Goal: Check status

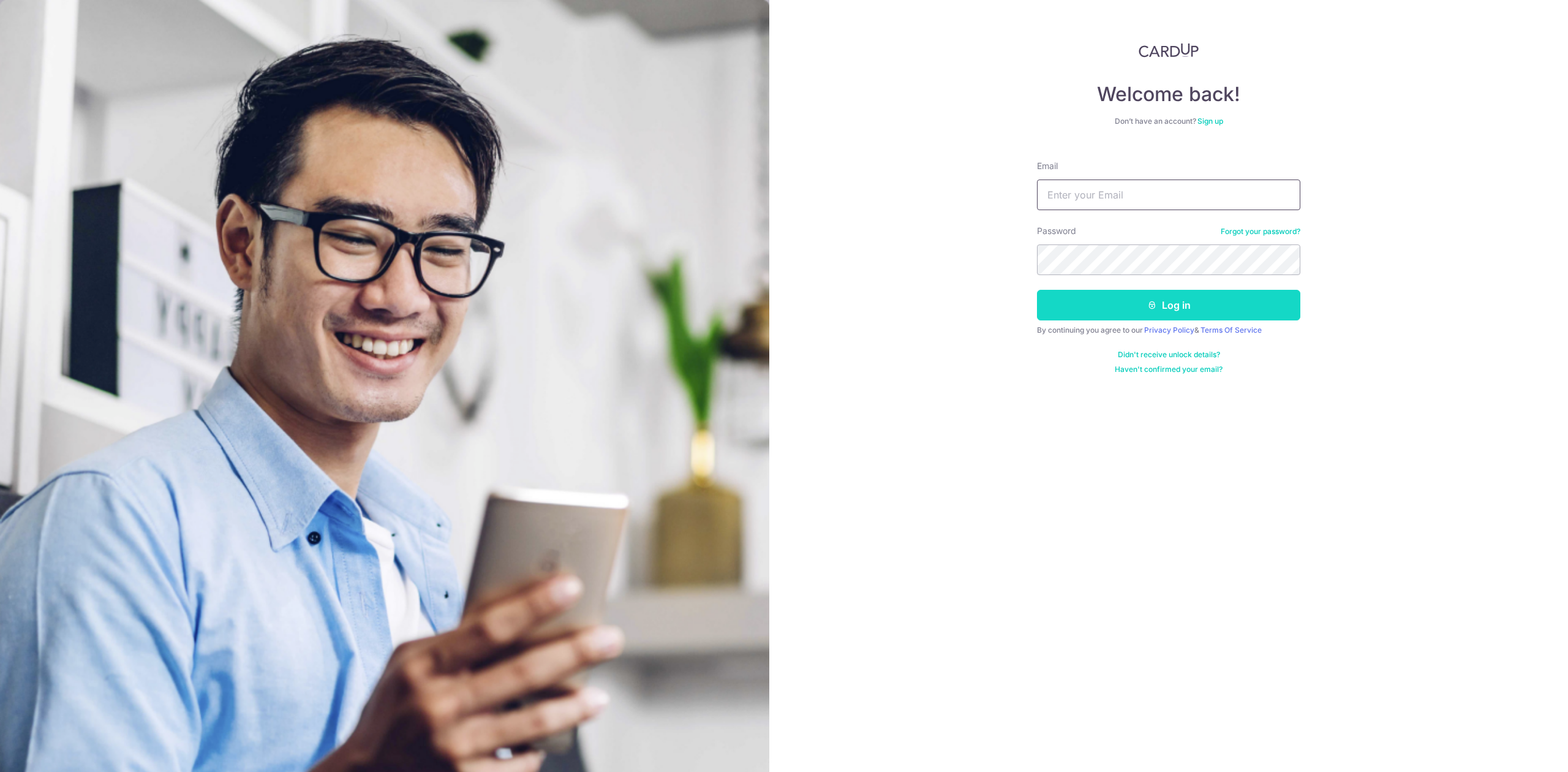
type input "[PERSON_NAME][EMAIL_ADDRESS][DOMAIN_NAME]"
click at [1074, 306] on button "Log in" at bounding box center [1168, 305] width 263 height 30
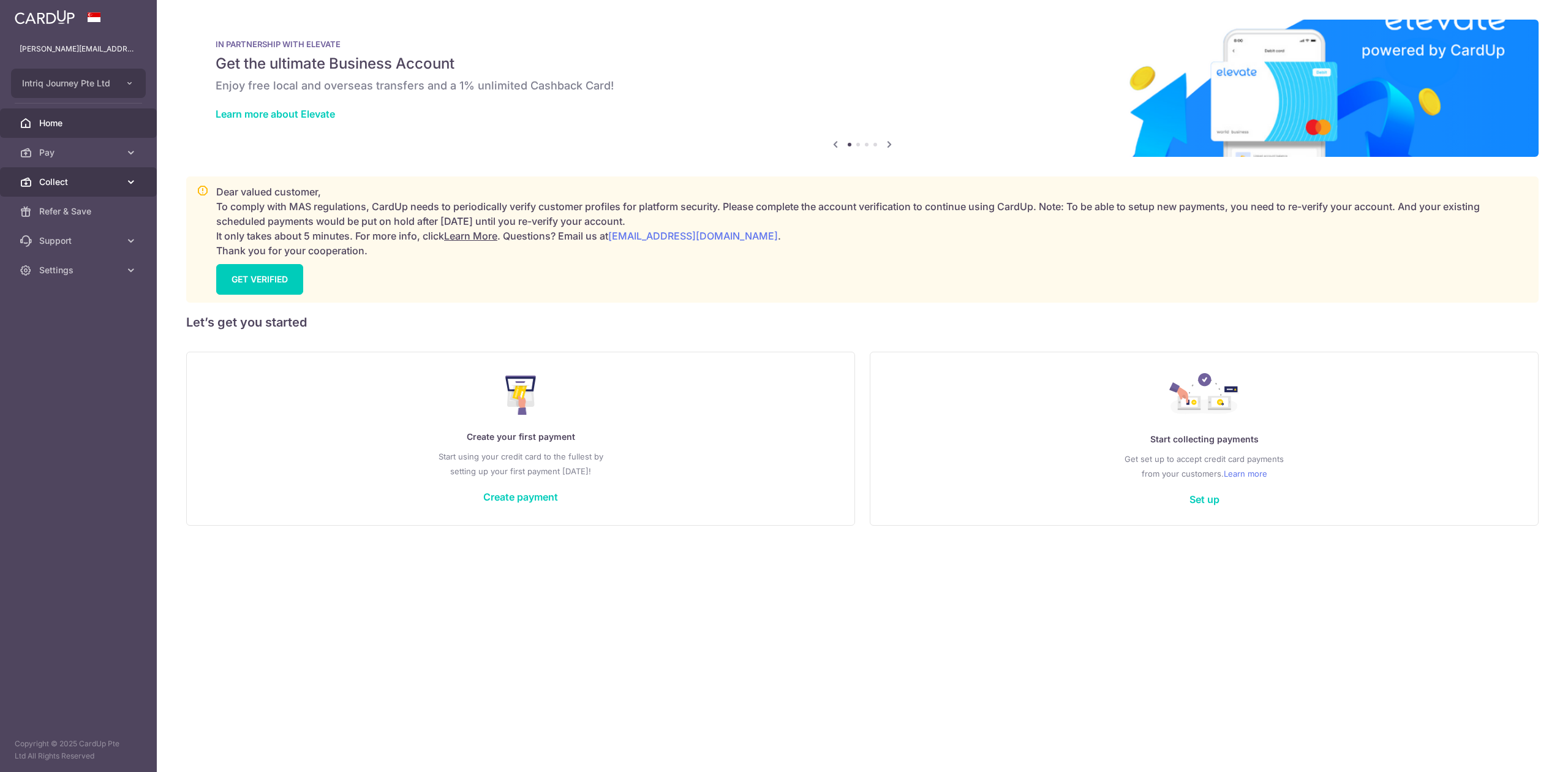
click at [93, 180] on span "Collect" at bounding box center [79, 182] width 81 height 12
click at [87, 206] on span "Dashboard" at bounding box center [79, 211] width 81 height 12
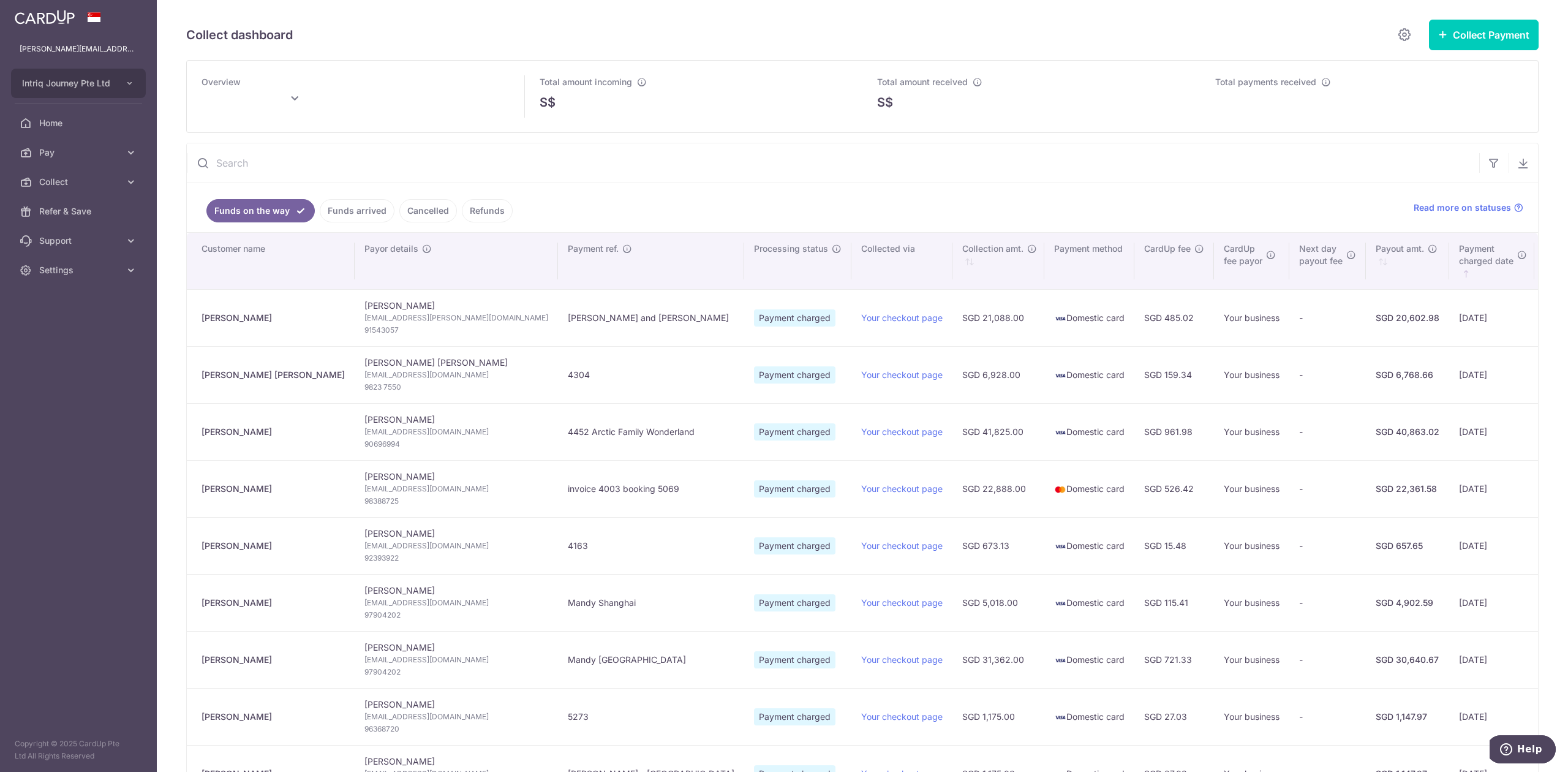
type input "October 2025"
